Goal: Obtain resource: Download file/media

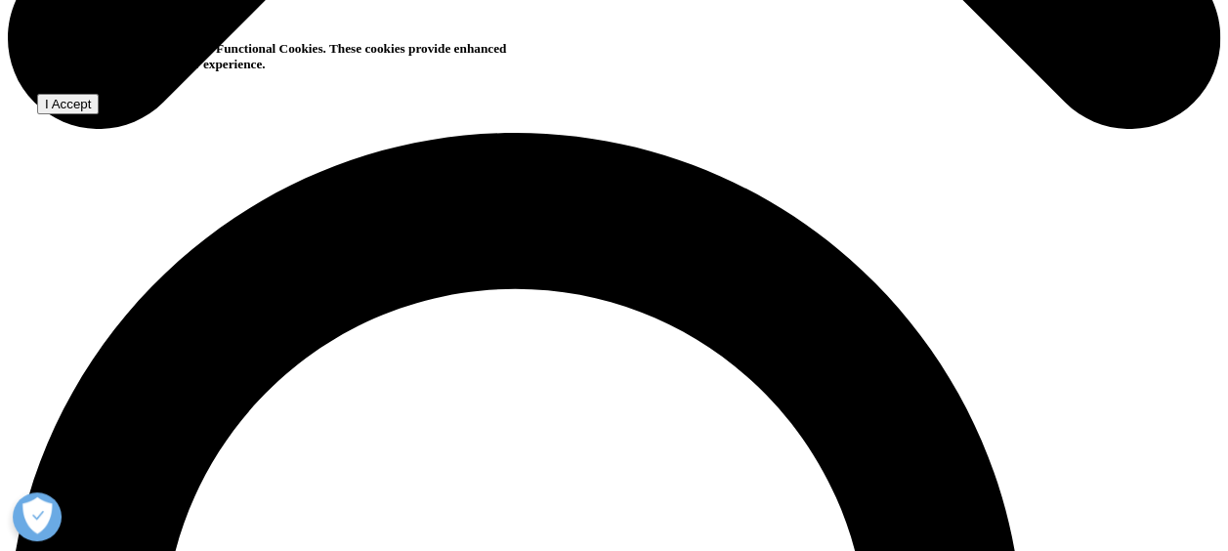
scroll to position [1075, 0]
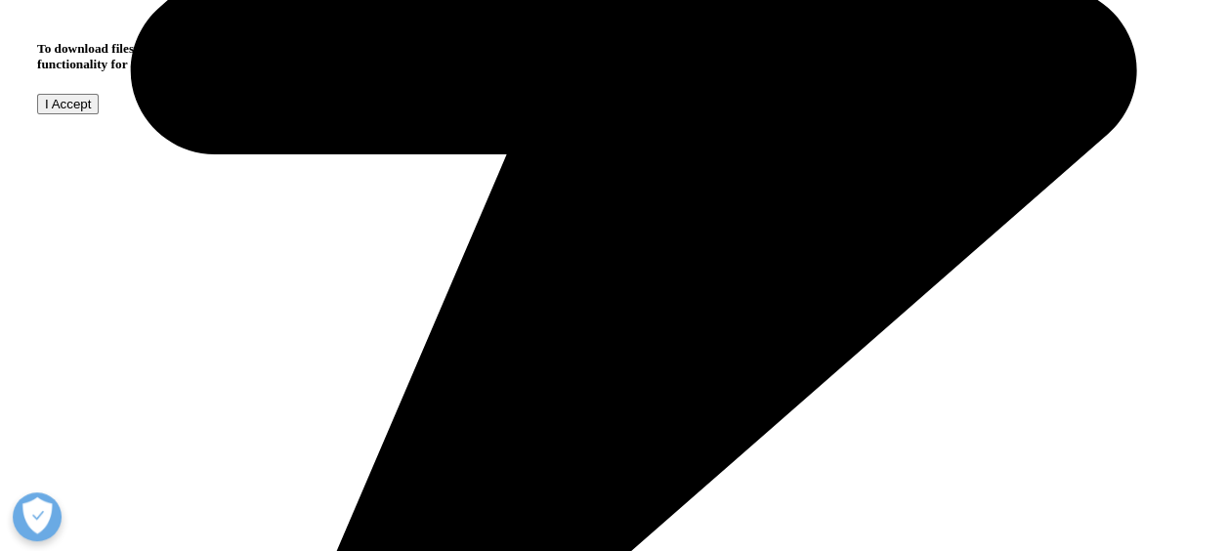
click at [99, 114] on input "I Accept" at bounding box center [68, 104] width 62 height 21
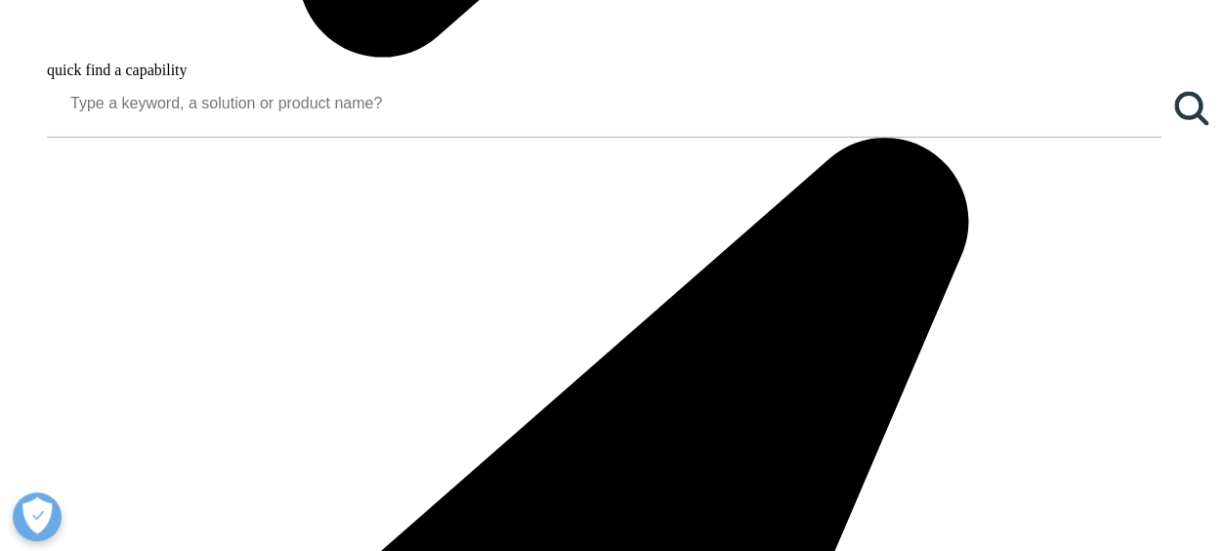
scroll to position [2150, 0]
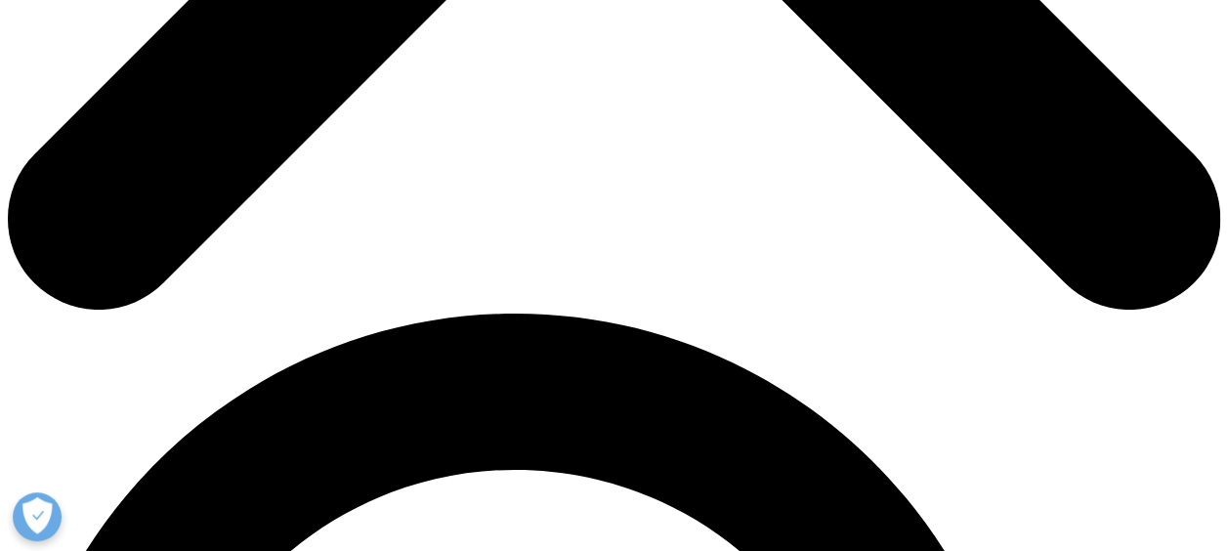
scroll to position [962, 0]
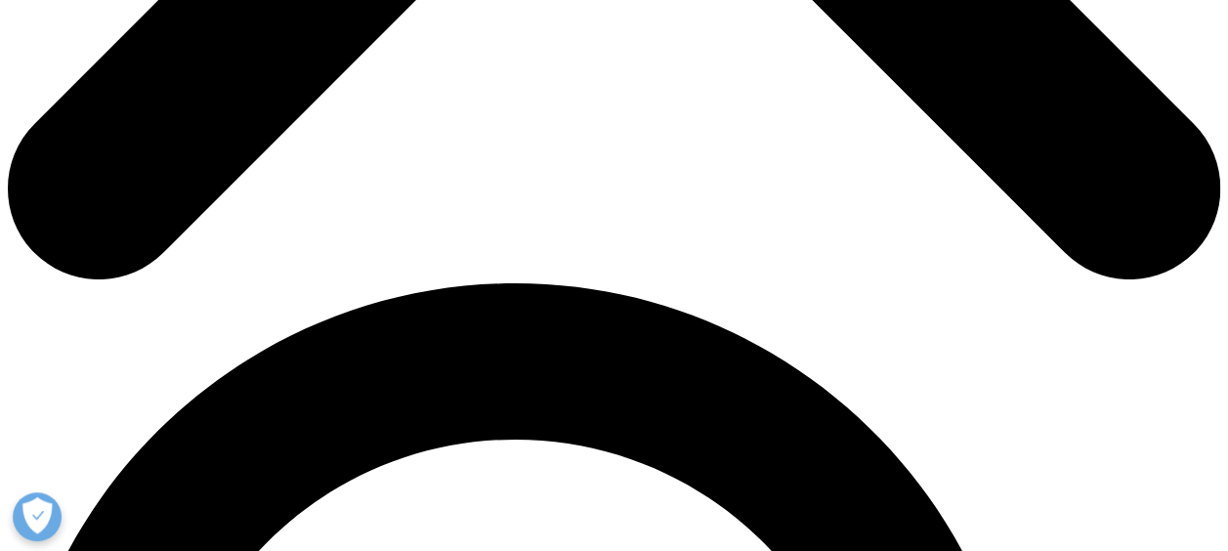
drag, startPoint x: 222, startPoint y: 205, endPoint x: 236, endPoint y: 206, distance: 14.7
type input "Yuka"
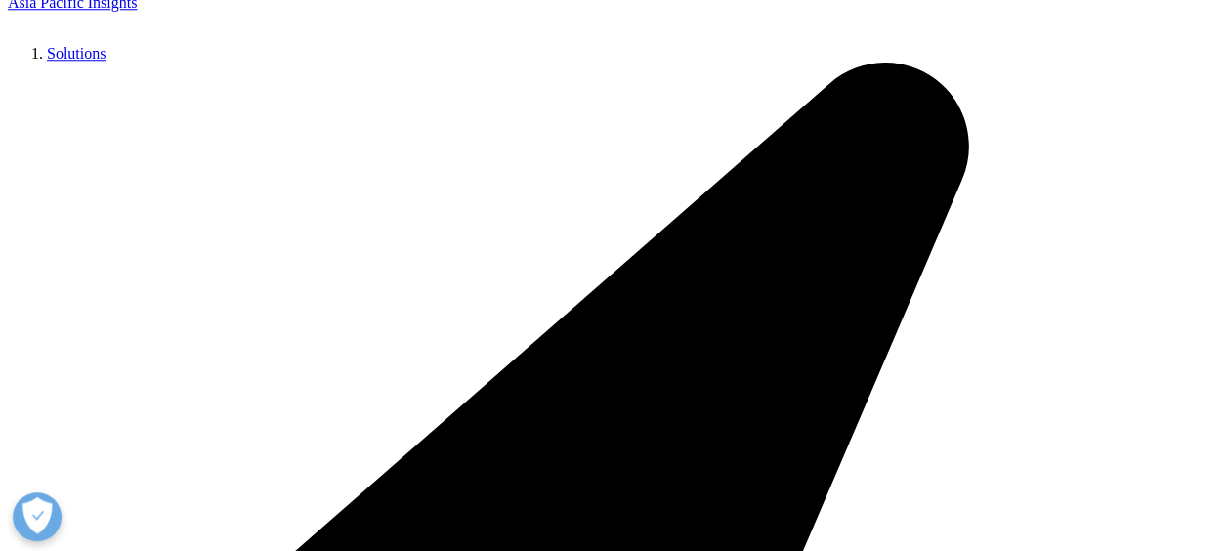
type input "Masunari"
type input "[EMAIL_ADDRESS][DOMAIN_NAME]"
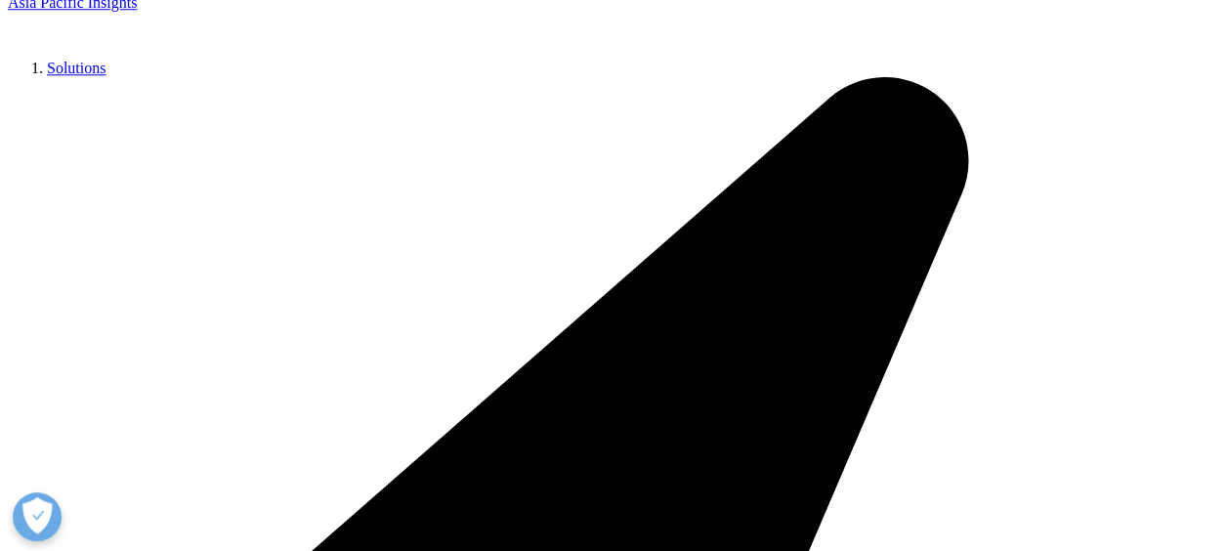
select select "[GEOGRAPHIC_DATA]"
type input "Senior program manager"
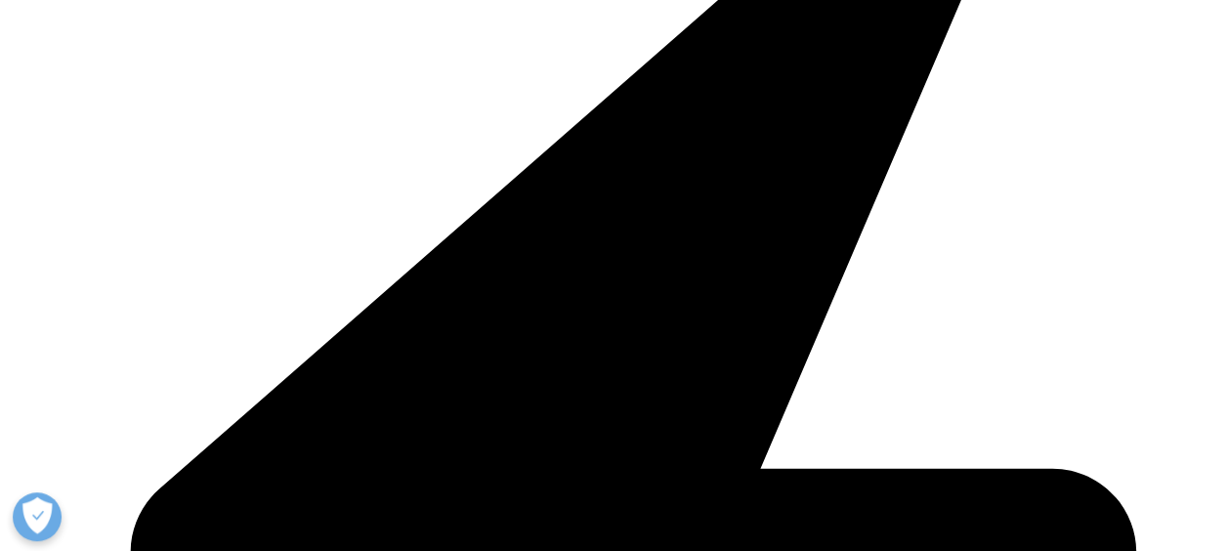
type input "Boehringer Ingelheim"
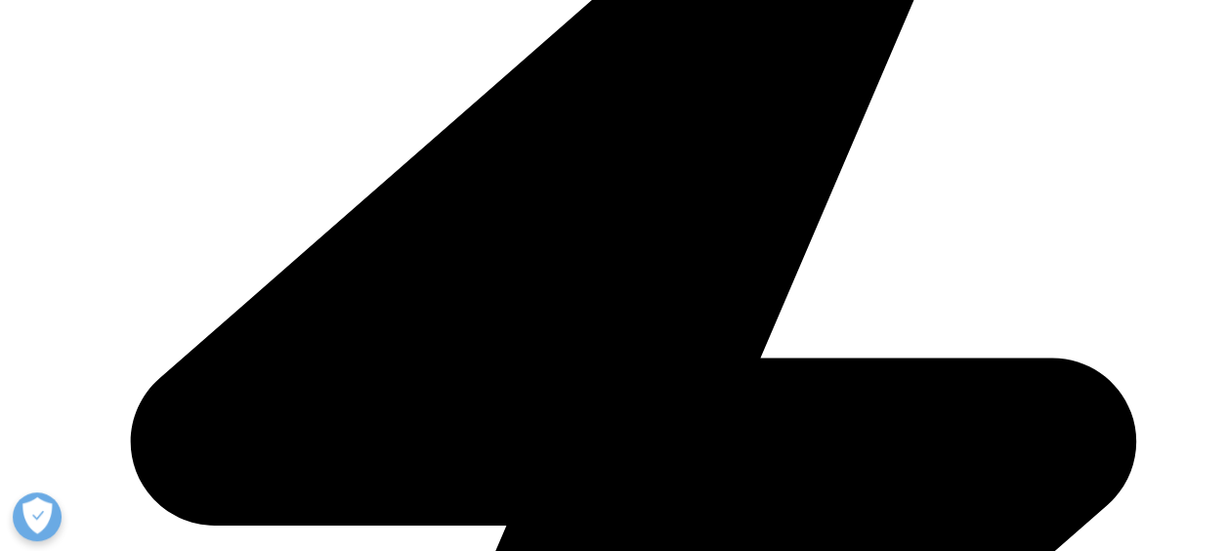
scroll to position [1450, 0]
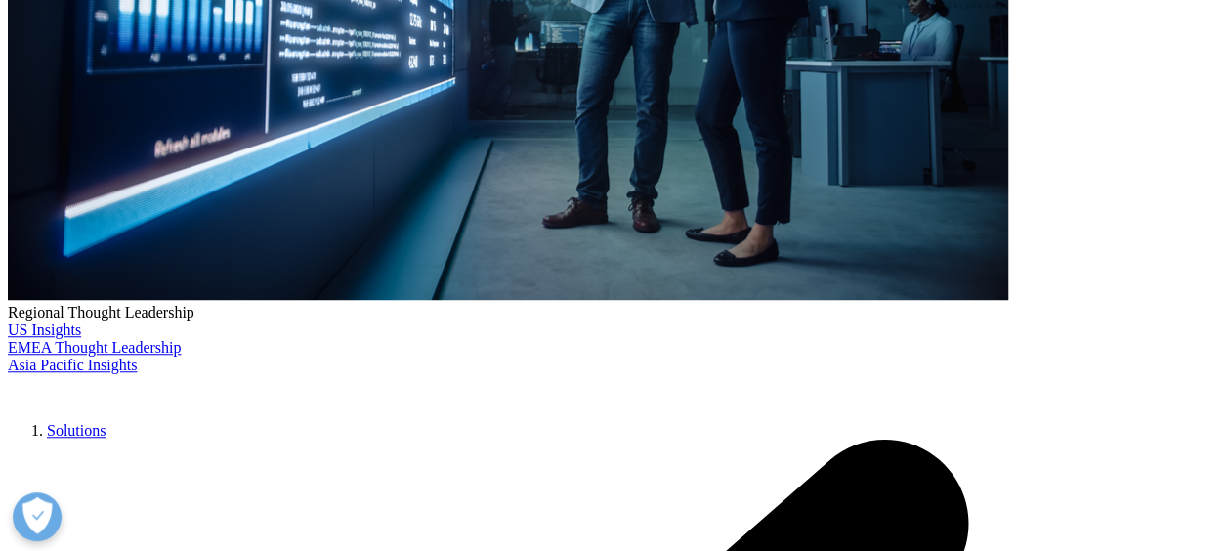
scroll to position [590, 0]
